Goal: Information Seeking & Learning: Find specific page/section

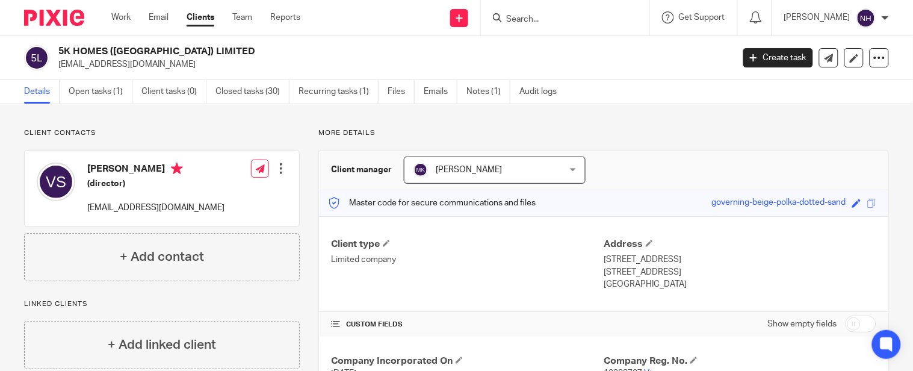
click at [572, 11] on form at bounding box center [569, 17] width 128 height 15
click at [608, 23] on input "Search" at bounding box center [559, 19] width 108 height 11
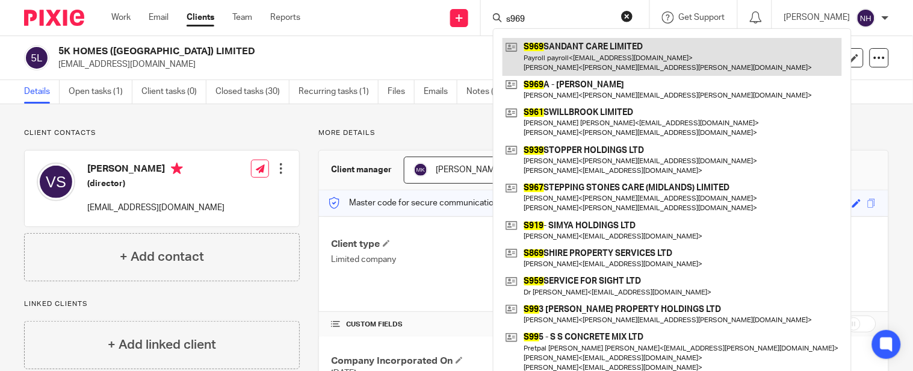
type input "s969"
click at [610, 45] on link at bounding box center [673, 56] width 340 height 37
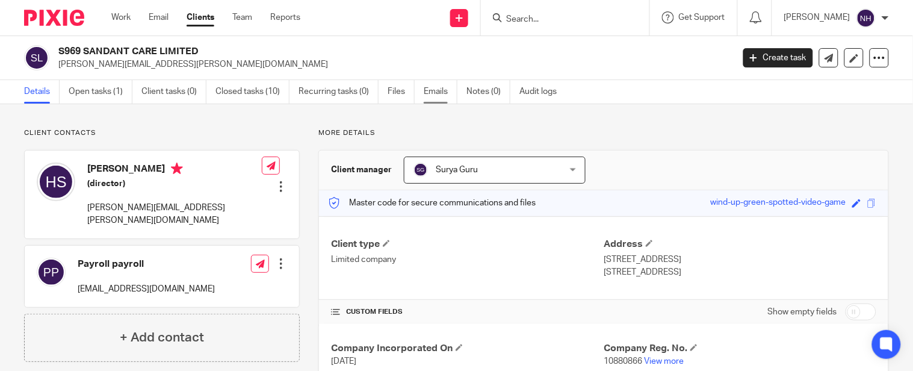
click at [442, 97] on link "Emails" at bounding box center [441, 91] width 34 height 23
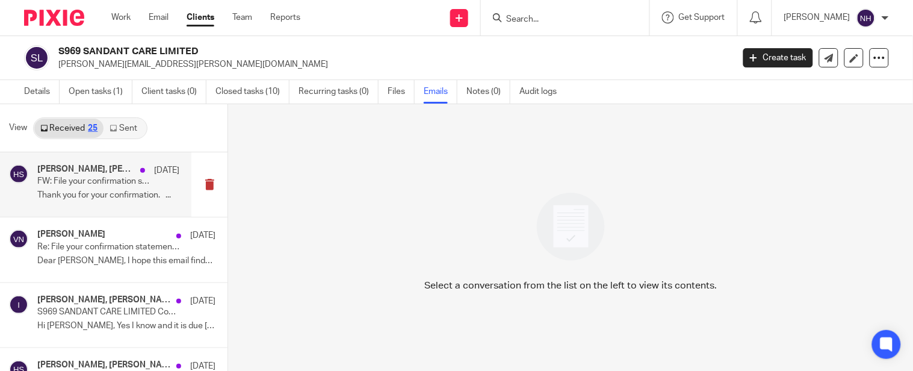
click at [107, 193] on p "Thank you for your confirmation. ..." at bounding box center [108, 195] width 142 height 10
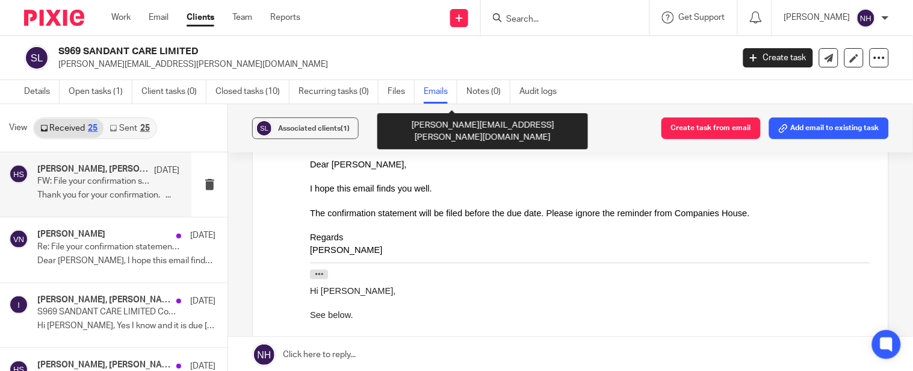
scroll to position [602, 0]
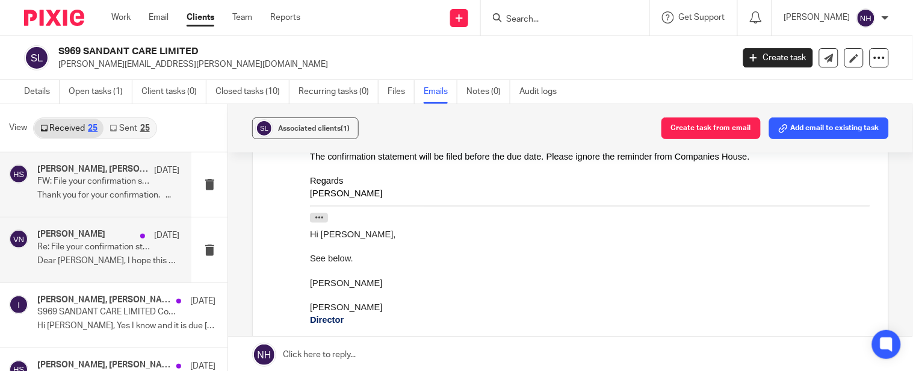
click at [85, 249] on p "Re: File your confirmation statement now for SANDANT CARE LIMITED 10880866" at bounding box center [94, 247] width 114 height 10
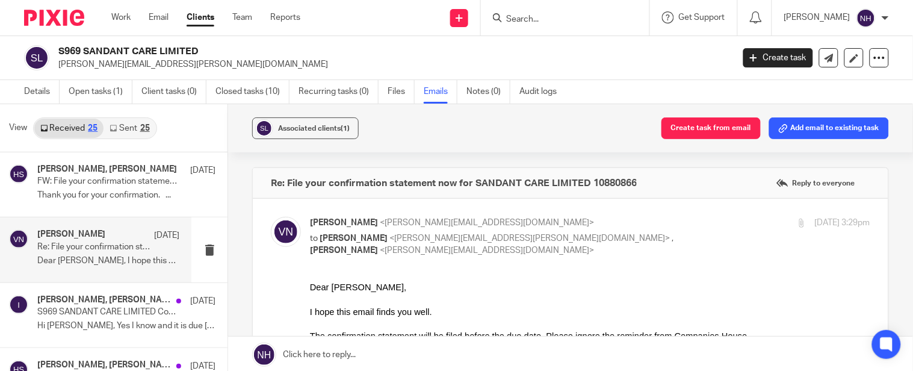
scroll to position [0, 0]
click at [122, 252] on p "Re: File your confirmation statement now for SANDANT CARE LIMITED 10880866" at bounding box center [94, 247] width 114 height 10
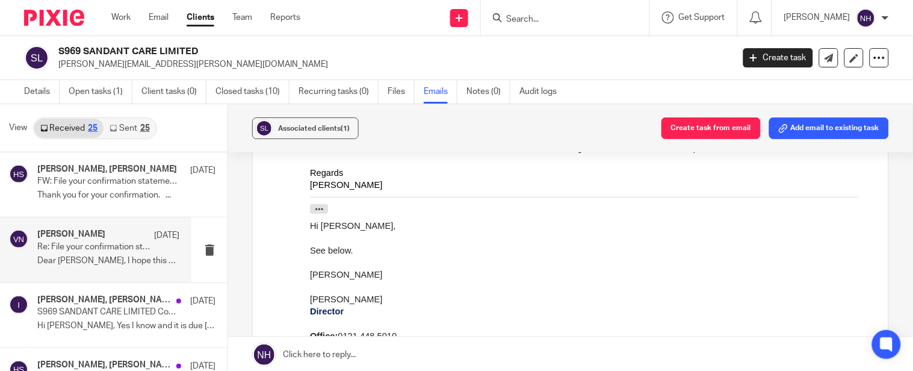
scroll to position [134, 0]
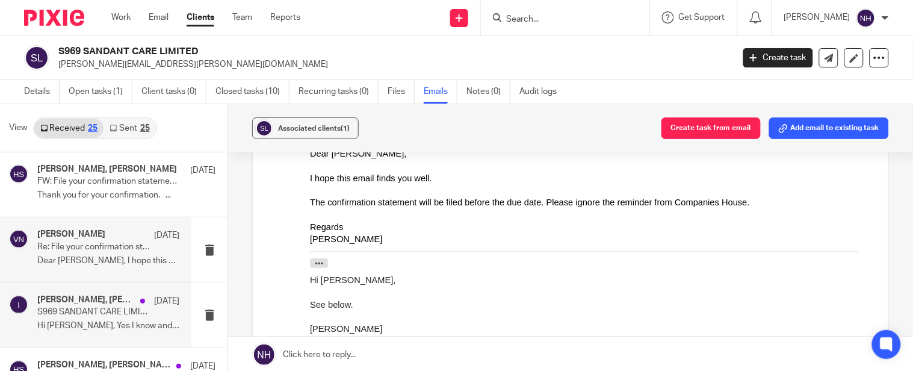
click at [143, 284] on div "Amit Chawla, Vinit Nair, Harinder Sandhu, Info 10 Jul S969 SANDANT CARE LIMITED…" at bounding box center [95, 315] width 191 height 64
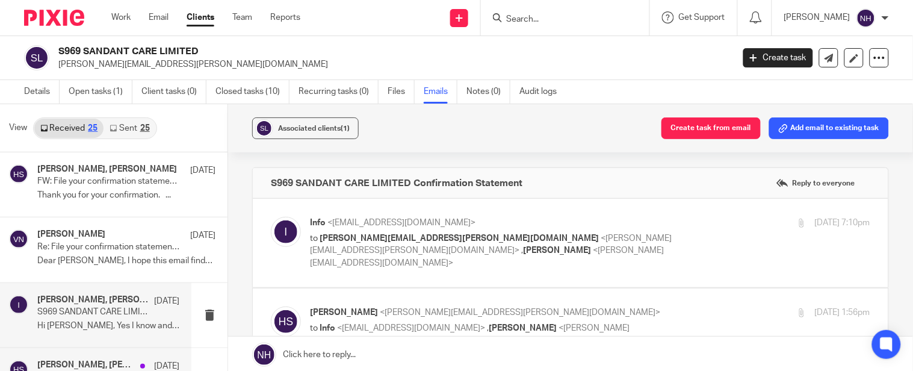
scroll to position [0, 0]
click at [135, 317] on div "Amit Chawla, Vinit Nair, Harinder Sandhu, Info 10 Jul S969 SANDANT CARE LIMITED…" at bounding box center [108, 315] width 142 height 40
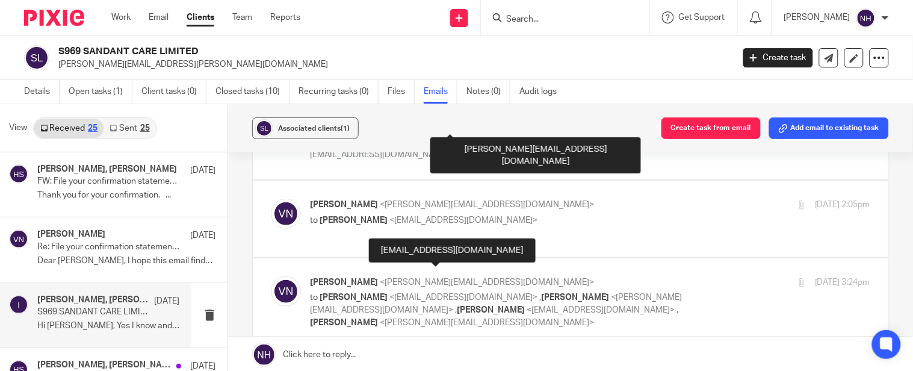
scroll to position [188, 0]
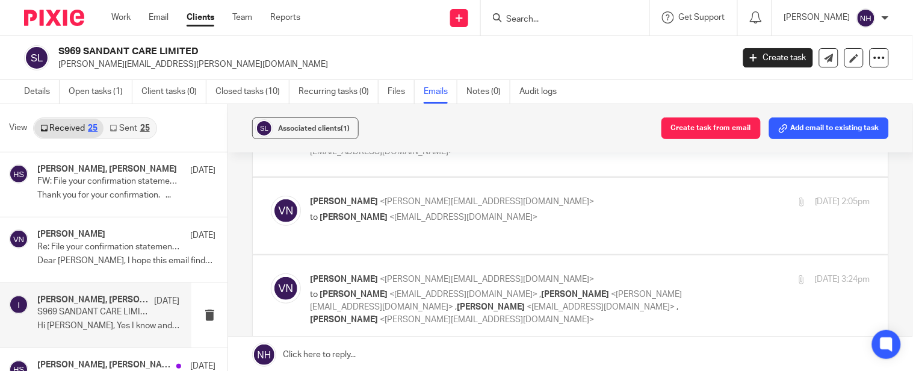
click at [703, 273] on div "Vinit Nair <vinit@brindleys.co.uk> to Amit Chawla <amitpalsinghchawla@gmail.com…" at bounding box center [590, 299] width 561 height 52
checkbox input "true"
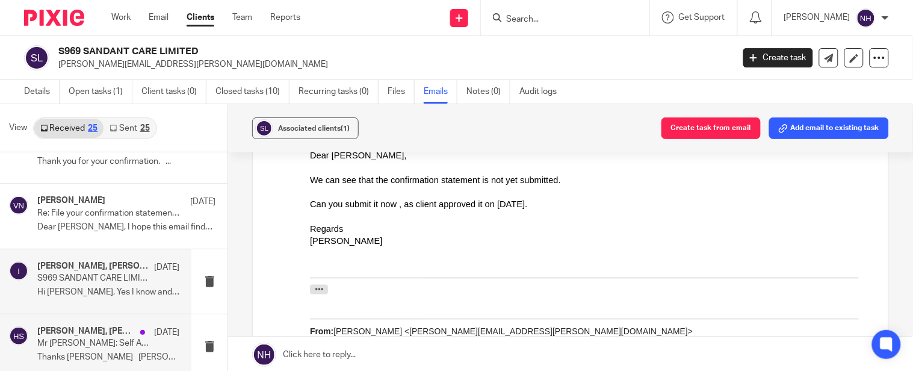
scroll to position [67, 0]
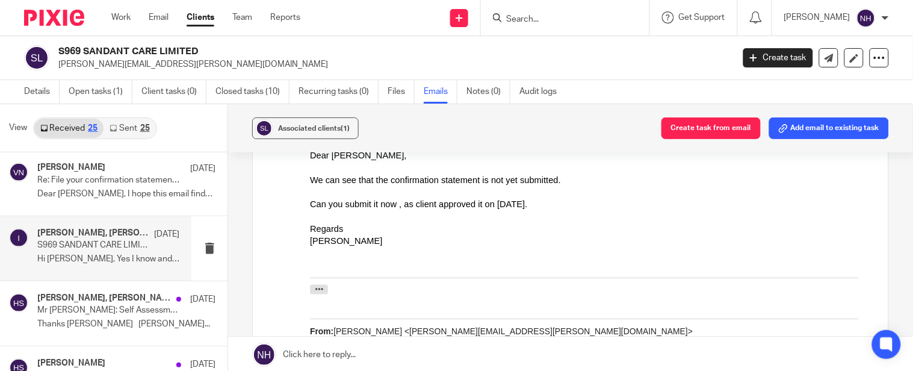
click at [127, 258] on p "Hi Vinit, Yes I know and it is due today and..." at bounding box center [108, 259] width 142 height 10
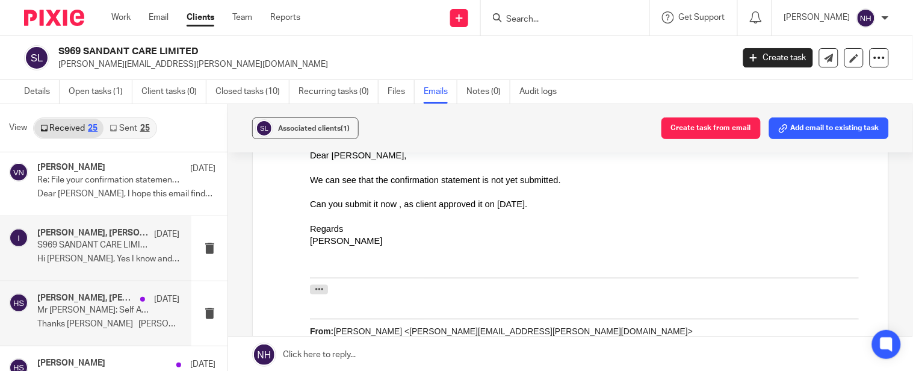
click at [161, 305] on p "8 Jul" at bounding box center [166, 299] width 25 height 12
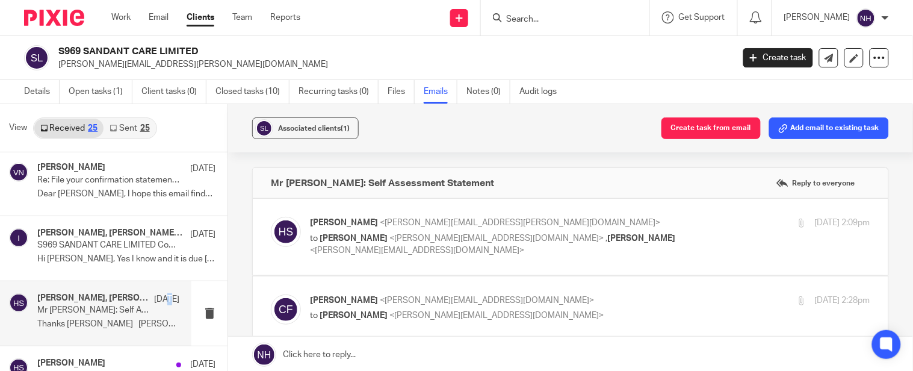
scroll to position [0, 0]
click at [130, 303] on h4 "Harinder Sandhu, Tony Chawla, Chris Froggatt" at bounding box center [92, 298] width 111 height 10
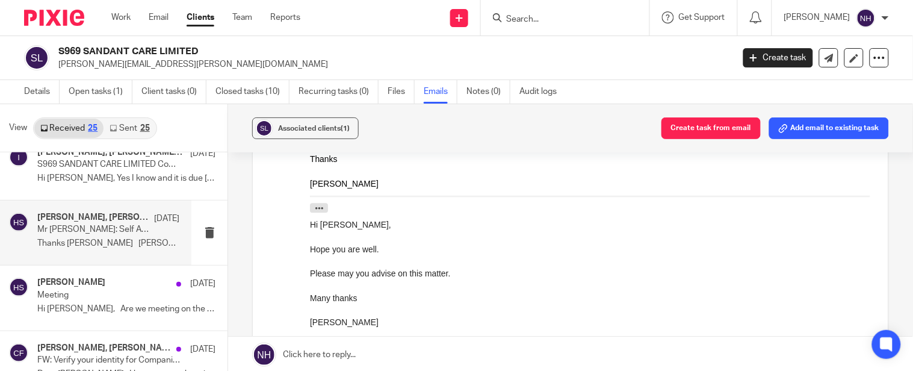
scroll to position [201, 0]
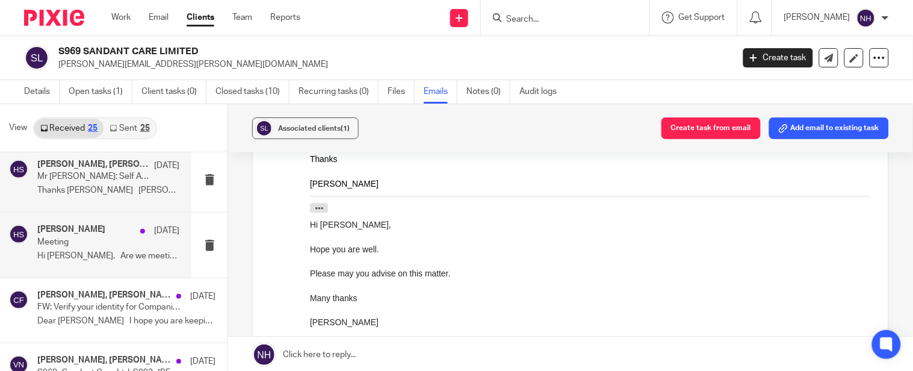
click at [106, 247] on p "Meeting" at bounding box center [94, 242] width 114 height 10
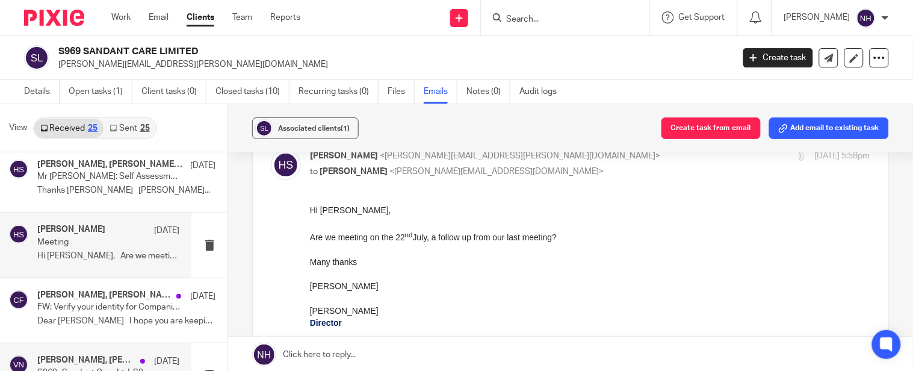
scroll to position [267, 0]
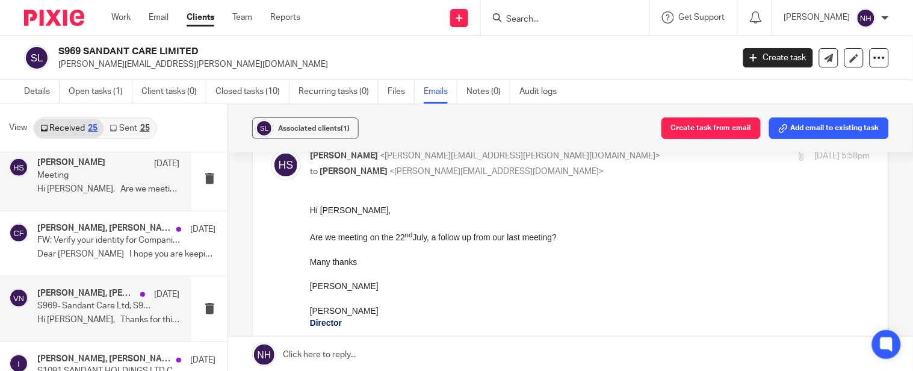
click at [113, 305] on p "S969- Sandant Care Ltd, S993- Sandhu Property HOlding Ltd- Requesting for Bank …" at bounding box center [94, 306] width 114 height 10
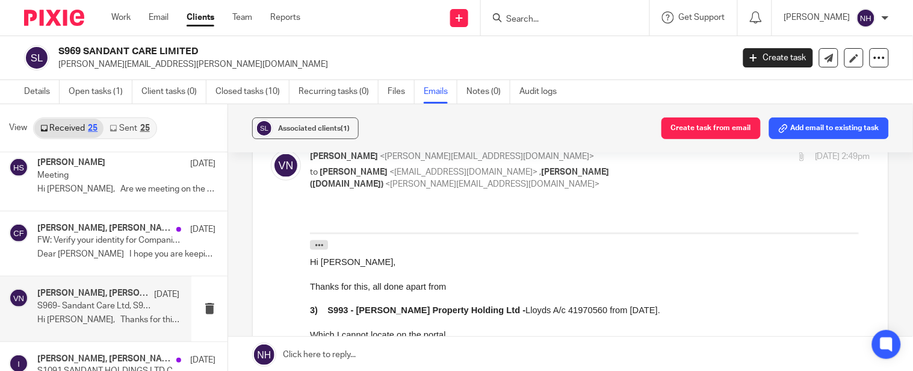
click at [107, 309] on p "S969- Sandant Care Ltd, S993- Sandhu Property HOlding Ltd- Requesting for Bank …" at bounding box center [94, 306] width 114 height 10
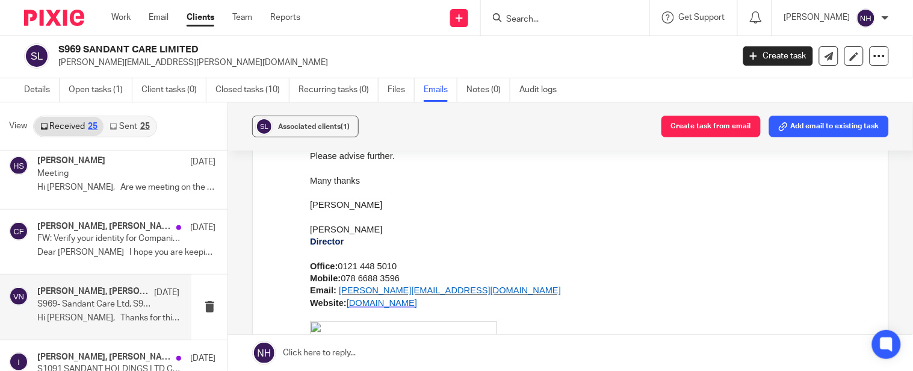
scroll to position [334, 0]
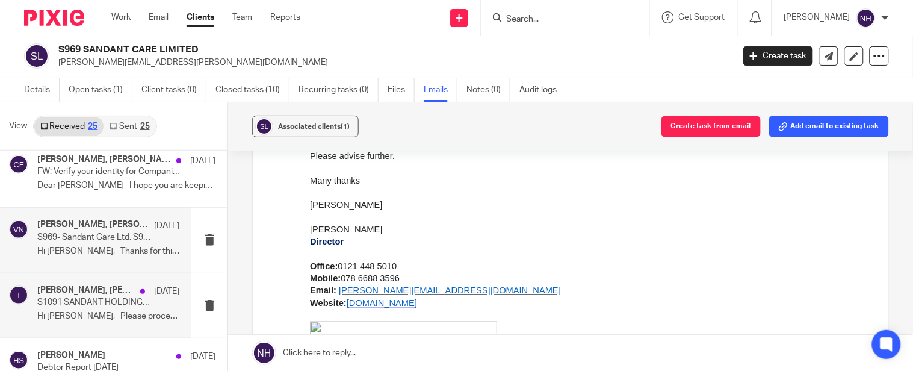
click at [117, 309] on div "Vinit Nair, Harinder Sandhu, Info 17 Jun S1091 SANDANT HOLDINGS LTD Confirmatio…" at bounding box center [108, 305] width 142 height 40
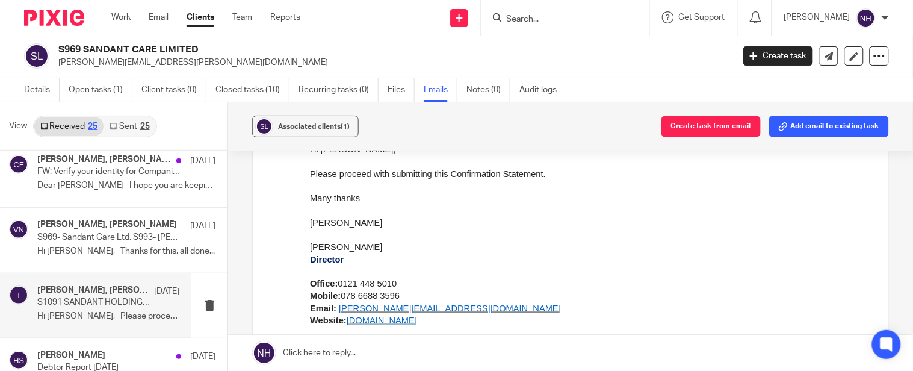
scroll to position [134, 0]
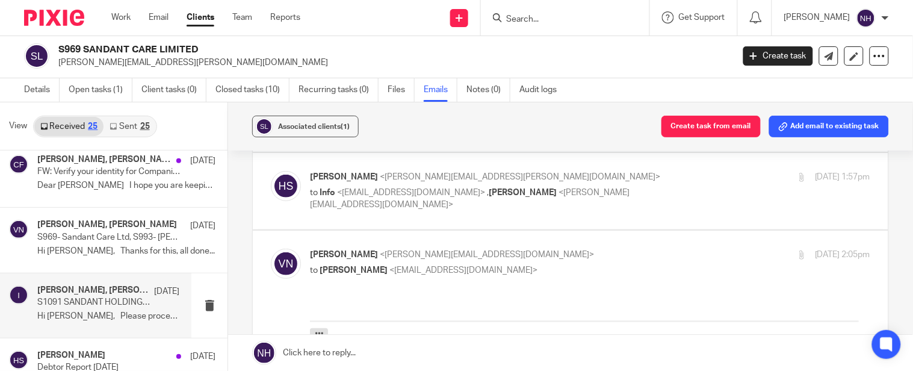
click at [461, 250] on div "Vinit Nair <vinit@brindleys.co.uk> to Amit Chawla <amitpalsinghchawla@gmail.com>" at bounding box center [496, 263] width 373 height 28
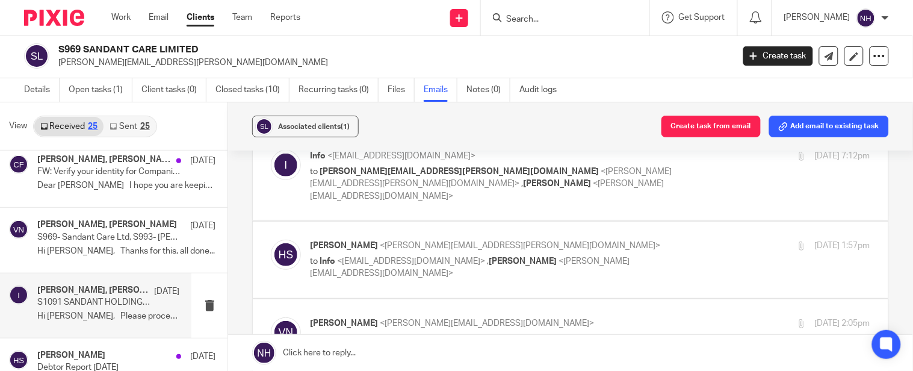
scroll to position [137, 0]
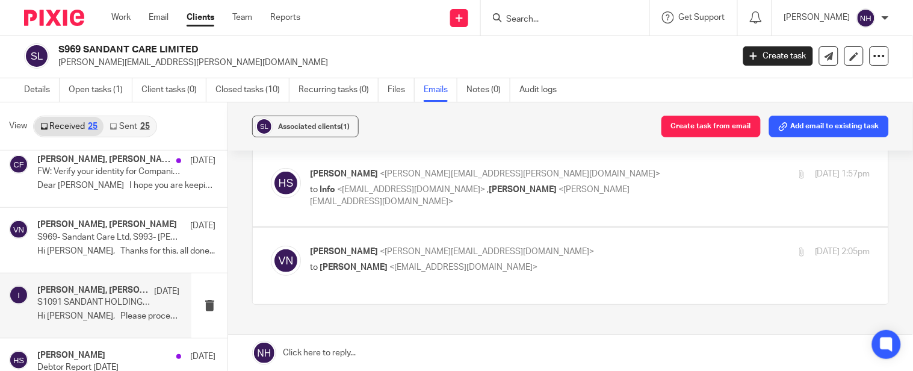
click at [544, 261] on p "to Amit Chawla <amitpalsinghchawla@gmail.com>" at bounding box center [496, 267] width 373 height 13
checkbox input "true"
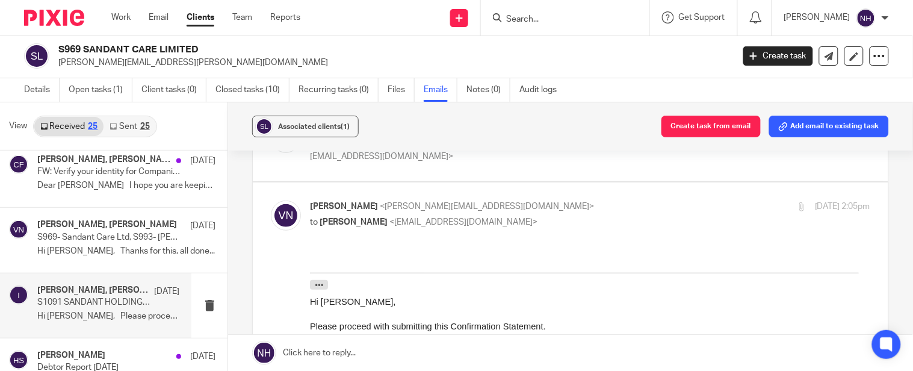
scroll to position [204, 0]
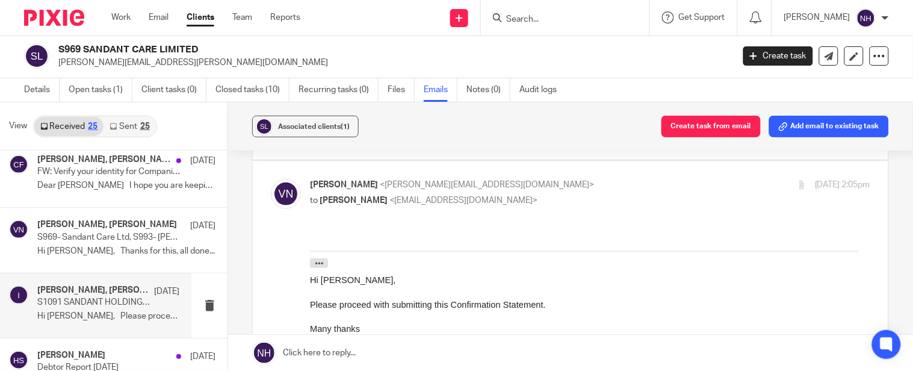
click at [125, 322] on div "Vinit Nair, Harinder Sandhu, Info 17 Jun S1091 SANDANT HOLDINGS LTD Confirmatio…" at bounding box center [108, 305] width 142 height 40
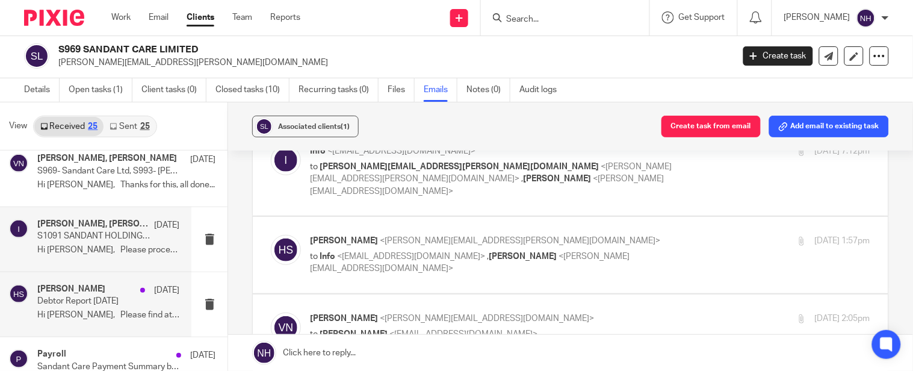
scroll to position [401, 0]
click at [106, 298] on p "Debtor Report June 2025" at bounding box center [94, 301] width 114 height 10
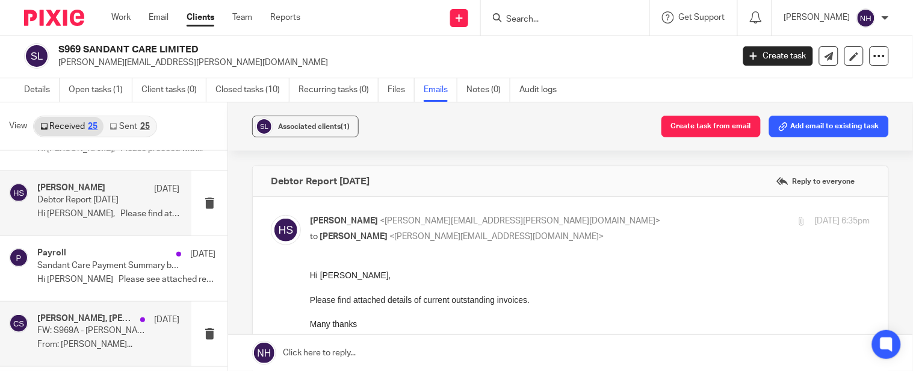
scroll to position [535, 0]
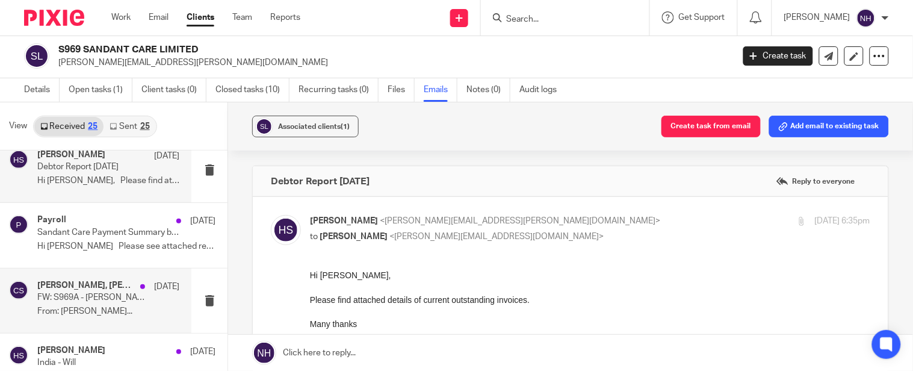
drag, startPoint x: 113, startPoint y: 295, endPoint x: 107, endPoint y: 296, distance: 6.1
click at [110, 296] on p "FW: S969A - Mr Harinder Sandhu - 2024/25 Tax Returns" at bounding box center [94, 298] width 114 height 10
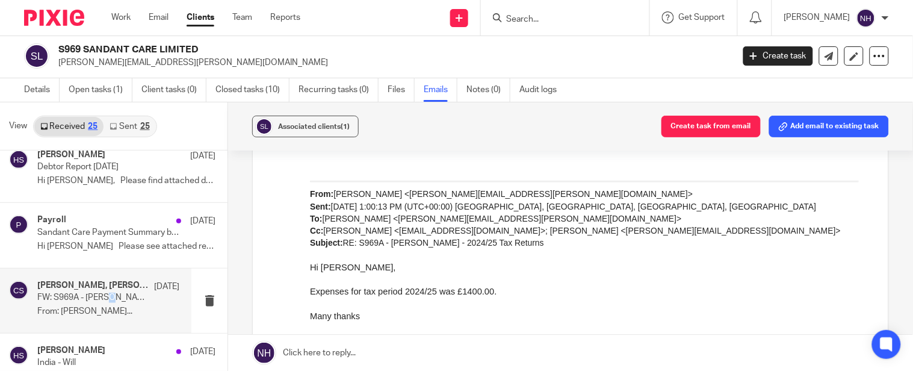
scroll to position [803, 0]
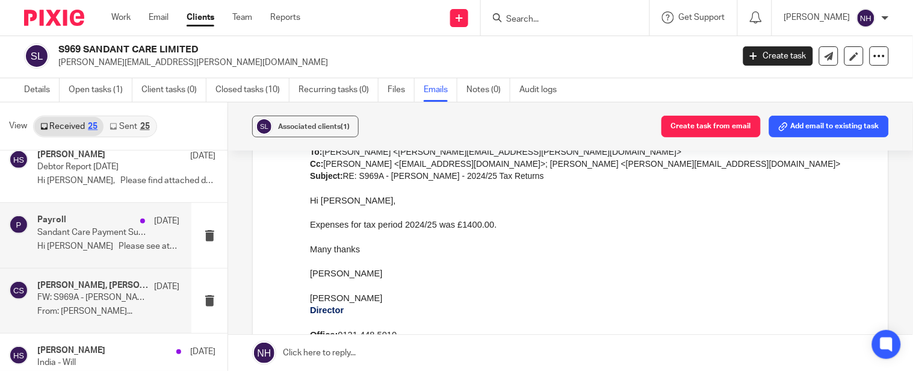
click at [119, 246] on p "Hi Tony Please see attached report..." at bounding box center [108, 246] width 142 height 10
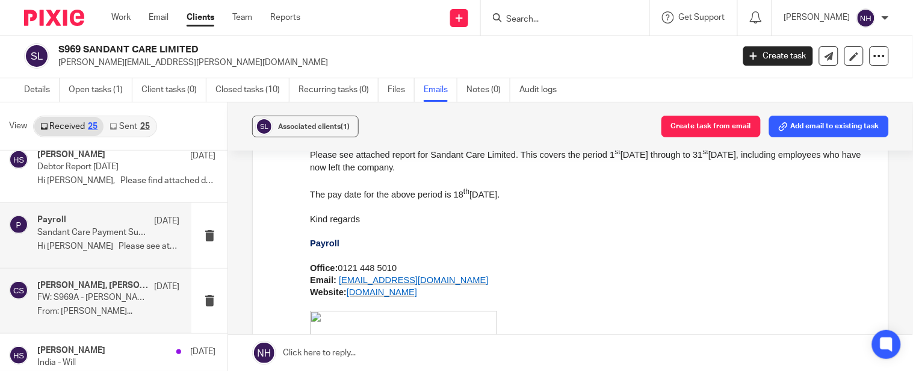
click at [76, 307] on p "From: Harinder Sandhu..." at bounding box center [108, 311] width 142 height 10
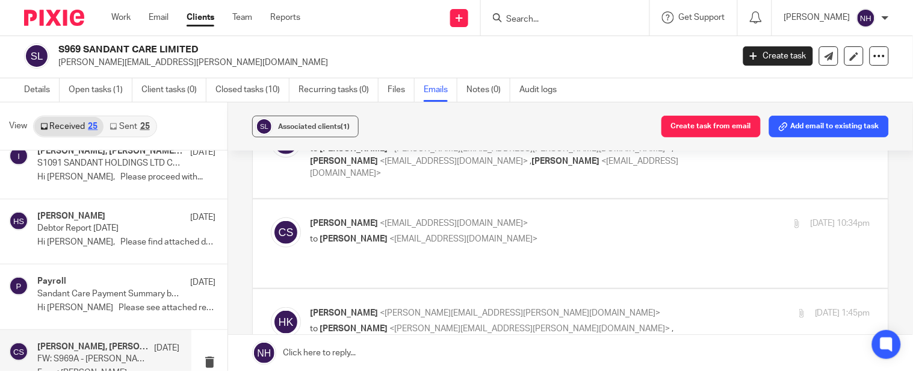
scroll to position [401, 0]
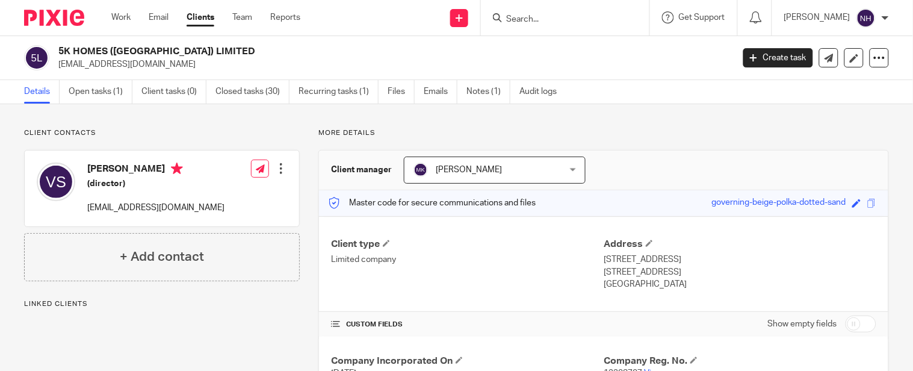
click at [565, 14] on input "Search" at bounding box center [559, 19] width 108 height 11
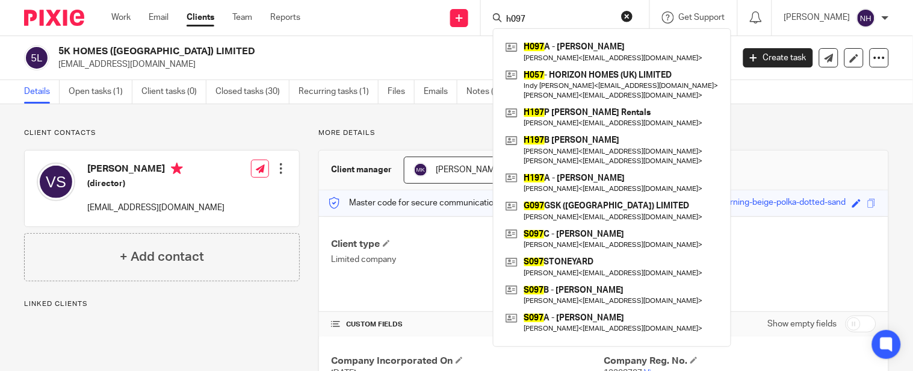
type input "h097"
click button "submit" at bounding box center [0, 0] width 0 height 0
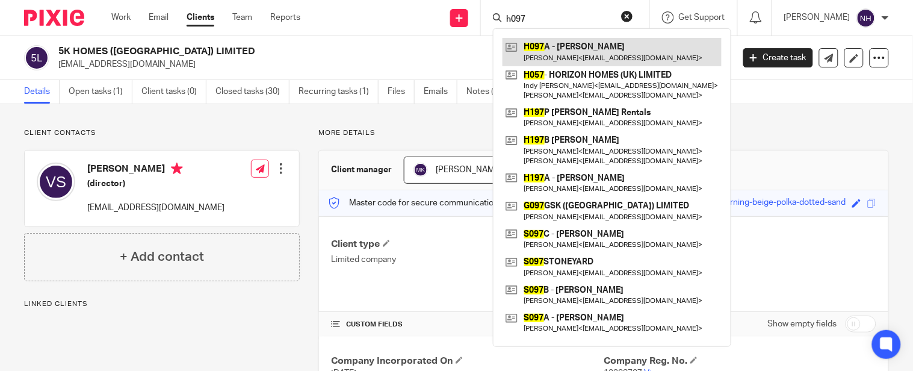
click at [630, 53] on link at bounding box center [612, 52] width 219 height 28
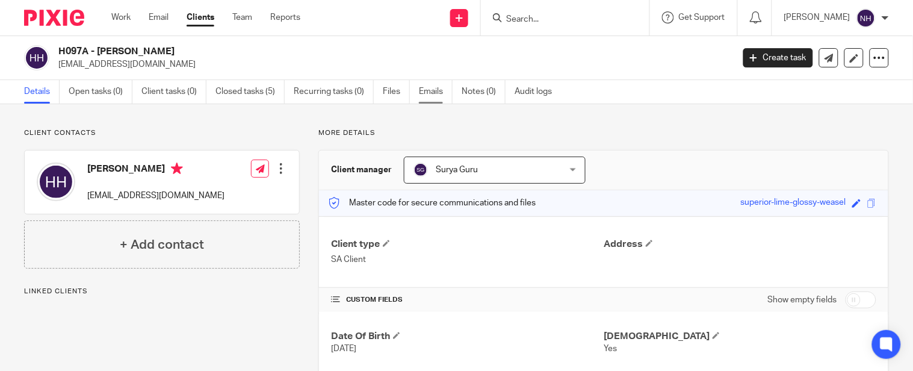
click at [429, 89] on link "Emails" at bounding box center [436, 91] width 34 height 23
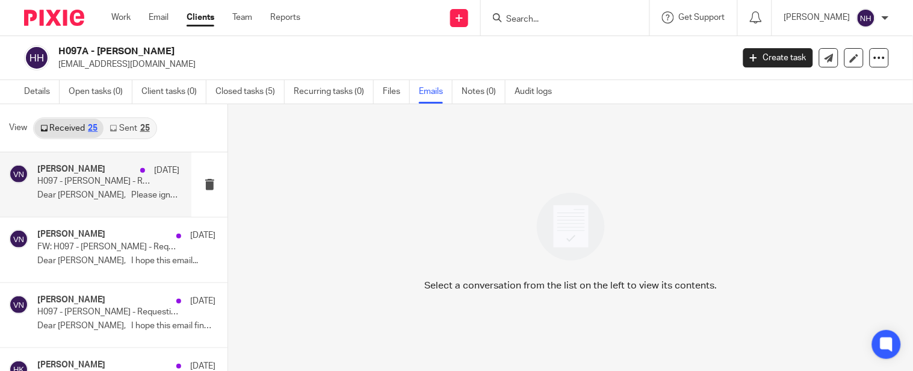
click at [106, 181] on p "H097 - [PERSON_NAME] - Requesting Missing Information" at bounding box center [94, 181] width 114 height 10
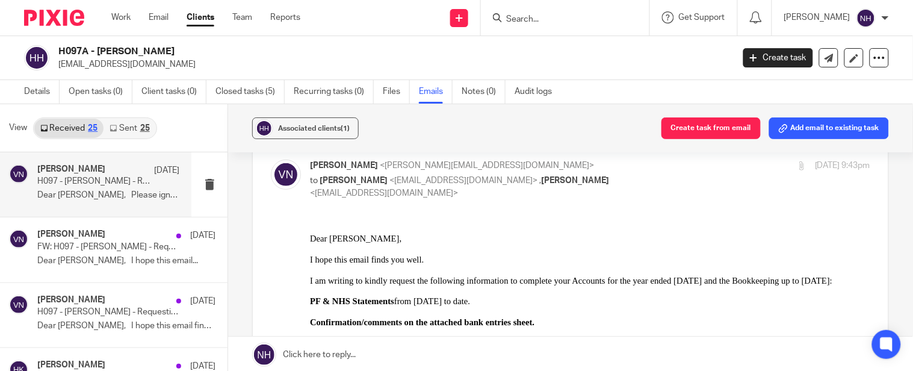
scroll to position [134, 0]
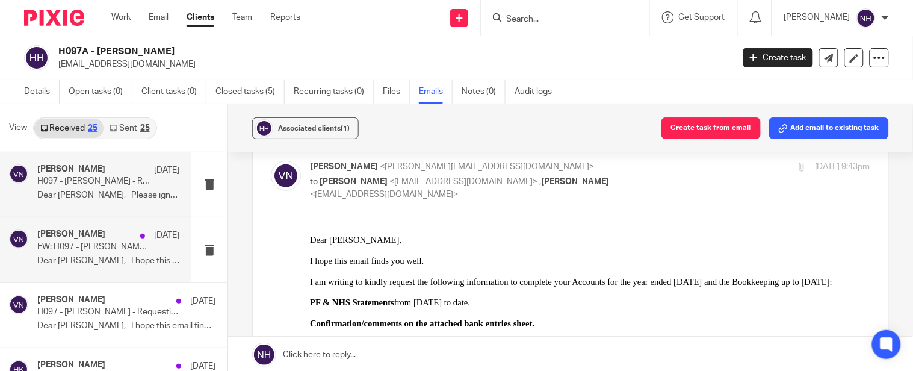
click at [72, 246] on p "FW: H097 - [PERSON_NAME] - Requesting Missing Information (Reminder-2)" at bounding box center [94, 247] width 114 height 10
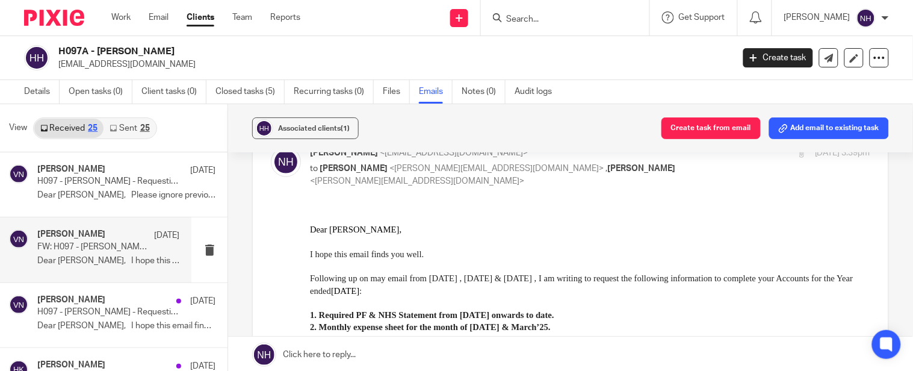
scroll to position [334, 0]
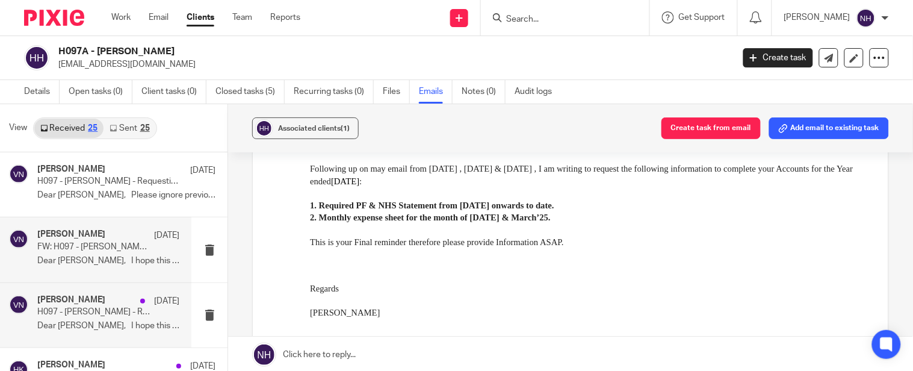
click at [91, 323] on p "Dear [PERSON_NAME], I hope this email finds..." at bounding box center [108, 326] width 142 height 10
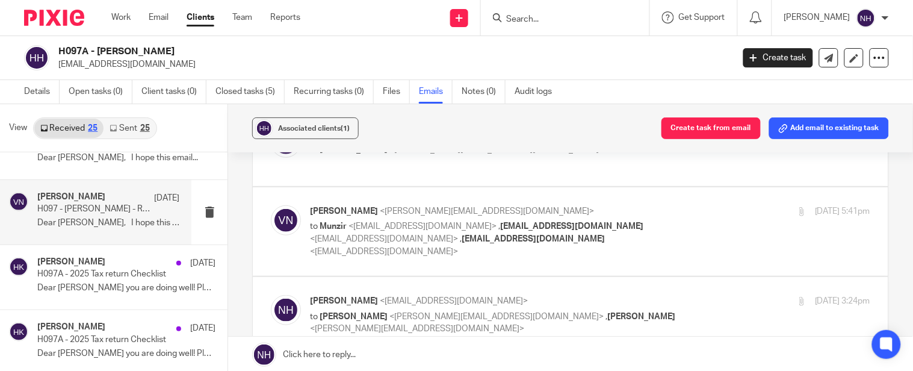
scroll to position [201, 0]
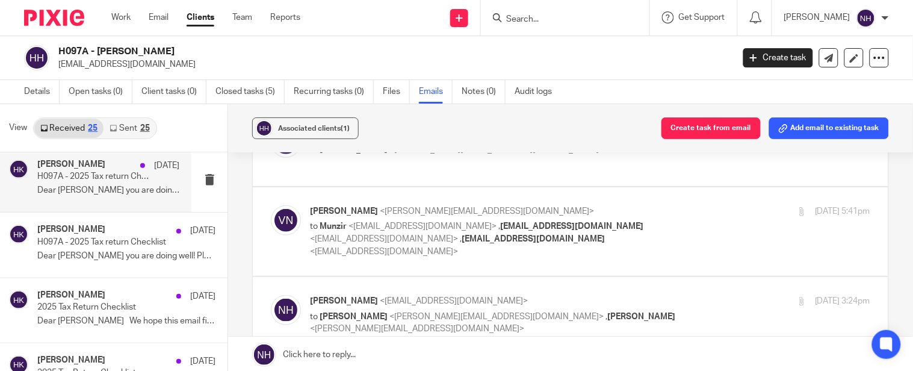
click at [147, 185] on p "Dear [PERSON_NAME] you are doing well! Please..." at bounding box center [108, 190] width 142 height 10
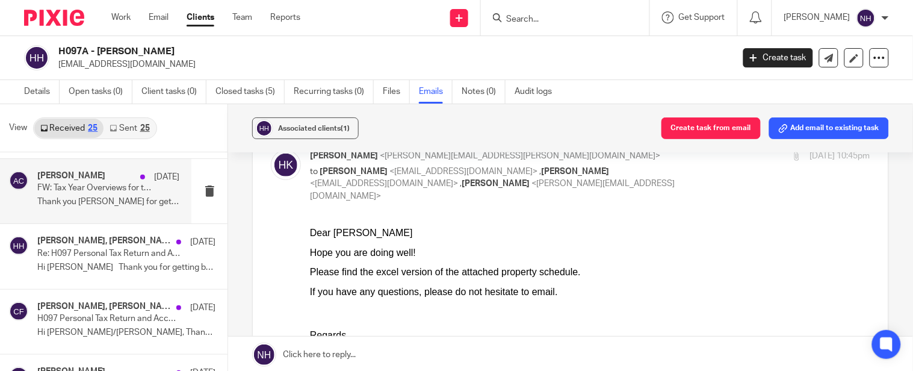
scroll to position [535, 0]
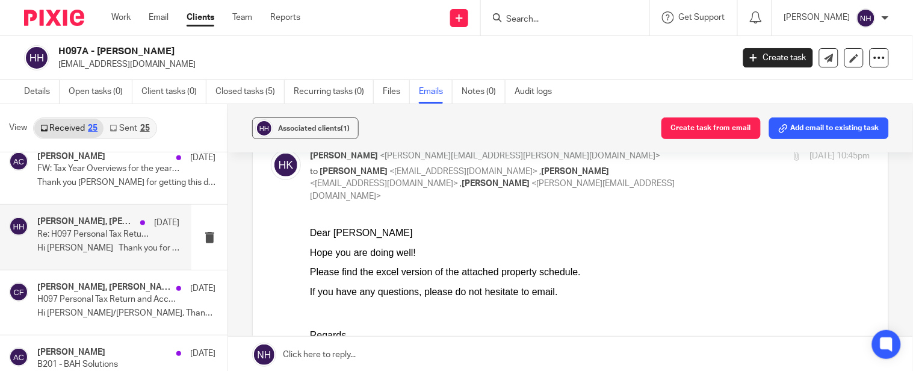
click at [129, 244] on p "Hi [PERSON_NAME] Thank you for getting back to..." at bounding box center [108, 248] width 142 height 10
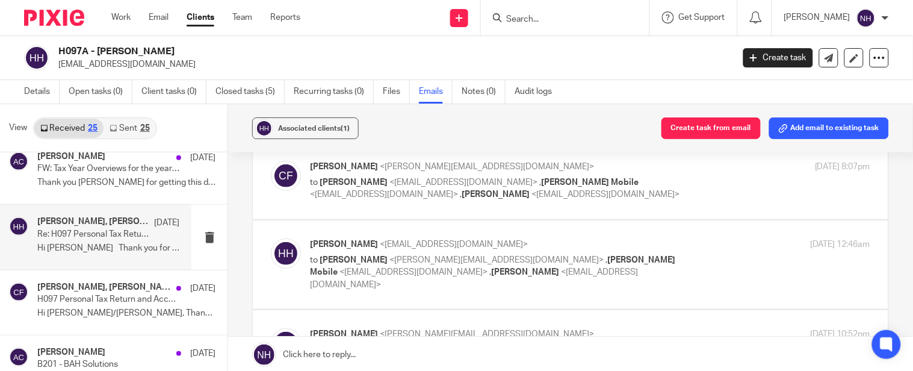
scroll to position [334, 0]
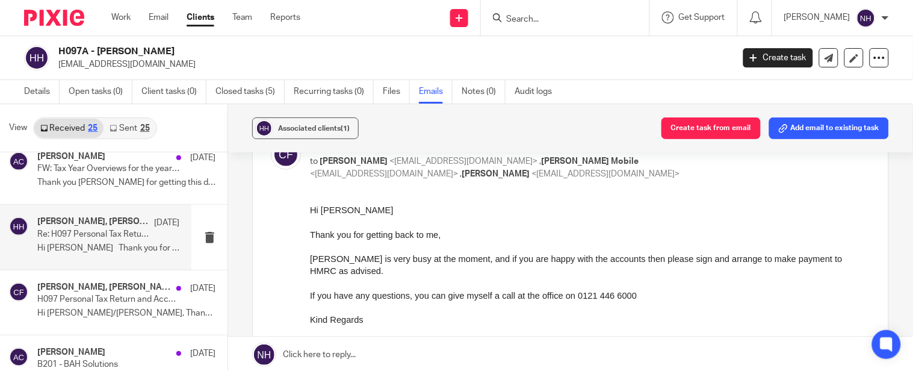
drag, startPoint x: 601, startPoint y: 387, endPoint x: 340, endPoint y: 337, distance: 266.0
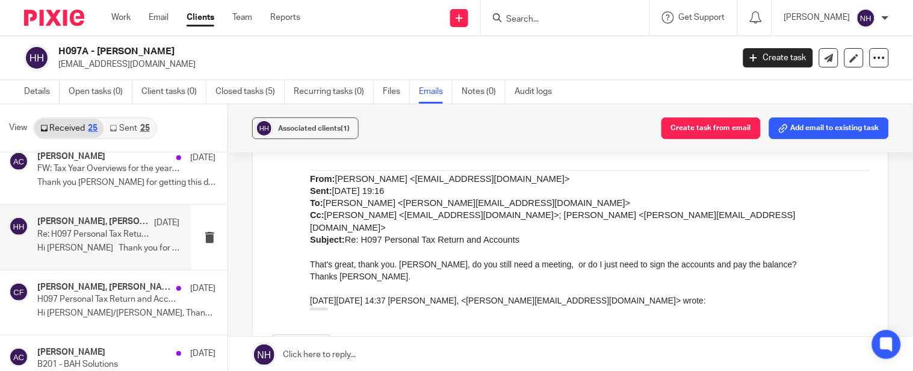
scroll to position [606, 0]
